Goal: Communication & Community: Answer question/provide support

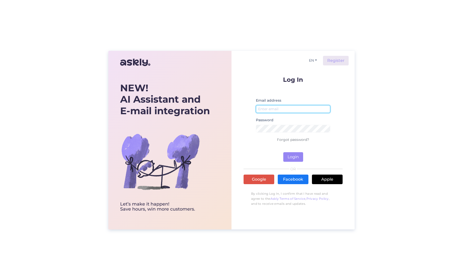
click at [287, 112] on input "email" at bounding box center [293, 109] width 74 height 8
type input "[EMAIL_ADDRESS][DOMAIN_NAME]"
click at [292, 156] on button "Login" at bounding box center [293, 157] width 20 height 10
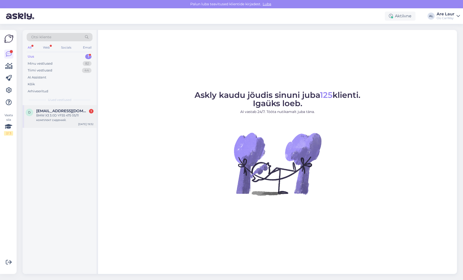
click at [56, 119] on div "BMW X3 3.0D YF55 475 05/11 комплект сидений." at bounding box center [64, 117] width 57 height 9
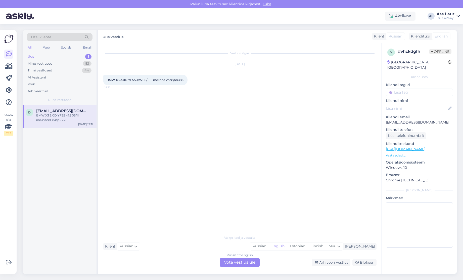
click at [233, 263] on div "Russian to English Võta vestlus üle" at bounding box center [240, 262] width 40 height 9
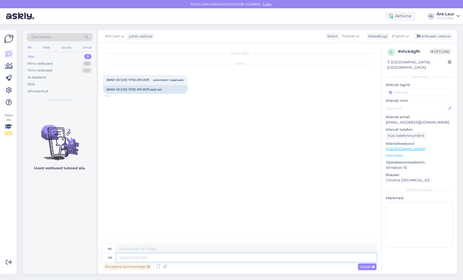
click at [144, 258] on textarea at bounding box center [246, 257] width 261 height 9
type textarea "Hello,"
type textarea "Привет,"
type textarea "Hello, that"
type textarea "Привет, это"
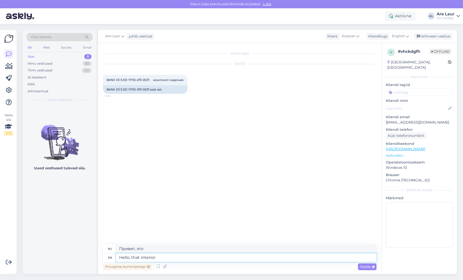
type textarea "Hello, that interior"
type textarea "Привет, этот интерьер"
type textarea "Hello, that interior is already s"
type textarea "Привет, этот интерьер уже"
type textarea "Hello, that interior is already sold"
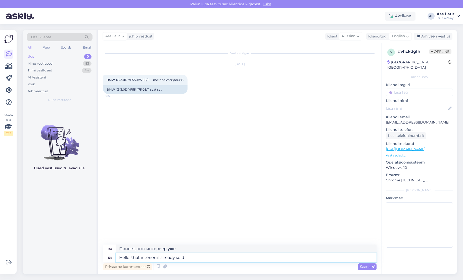
type textarea "Привет, этот интерьер уже продан."
type textarea "Hello, that interior is already sold"
click at [367, 267] on span "Saada" at bounding box center [367, 266] width 15 height 5
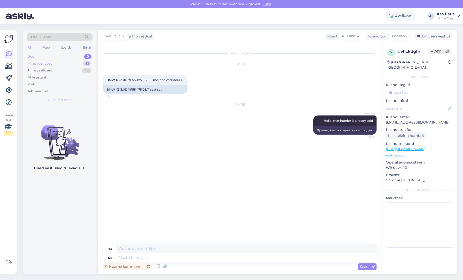
click at [37, 63] on div "Minu vestlused" at bounding box center [40, 63] width 25 height 5
